Goal: Check status: Check status

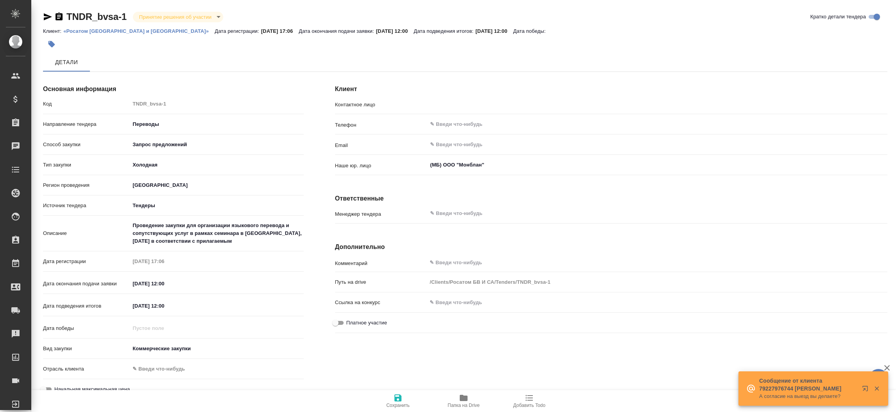
type input "[PERSON_NAME]"
type textarea "x"
